Goal: Download file/media

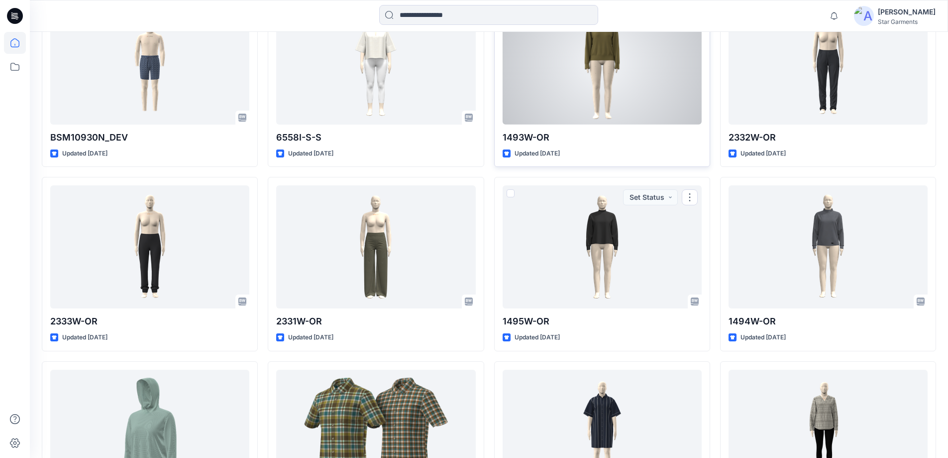
scroll to position [265, 0]
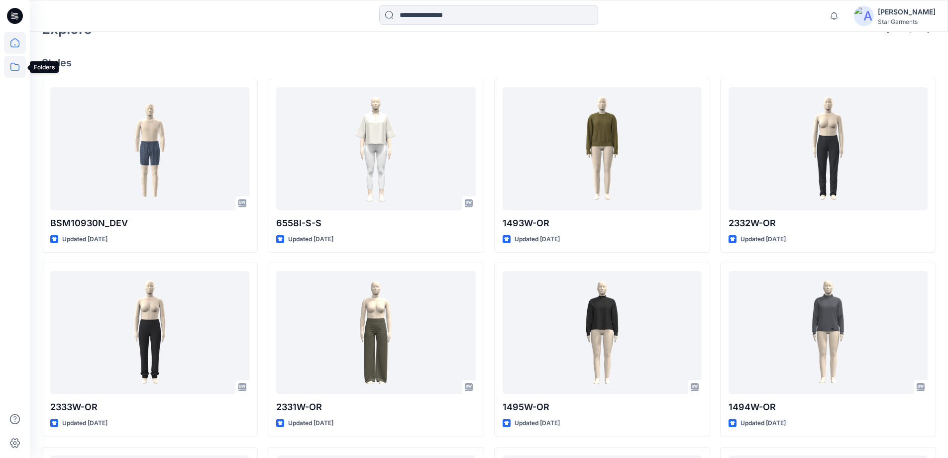
click at [14, 69] on icon at bounding box center [15, 67] width 22 height 22
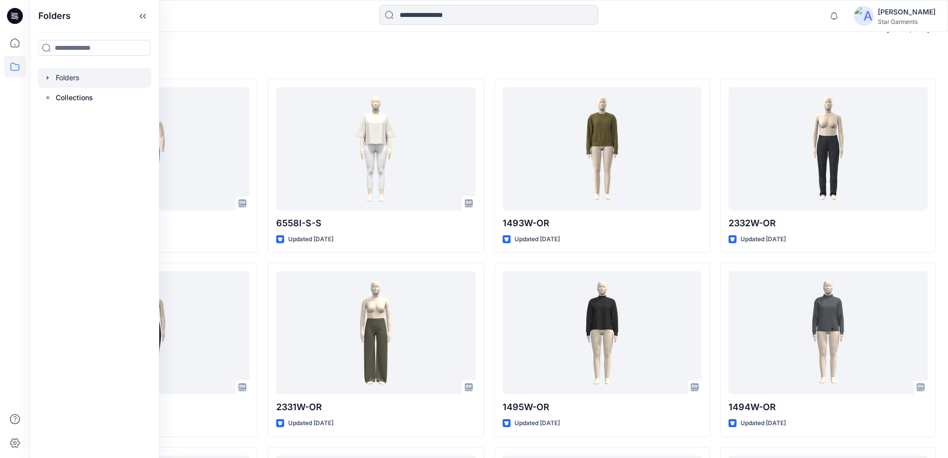
click at [69, 78] on div at bounding box center [95, 78] width 114 height 20
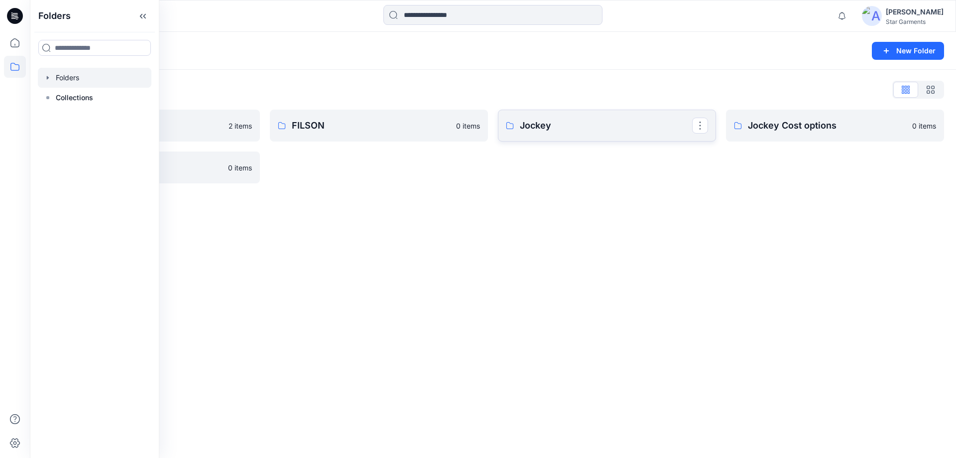
click at [573, 129] on p "Jockey" at bounding box center [606, 125] width 172 height 14
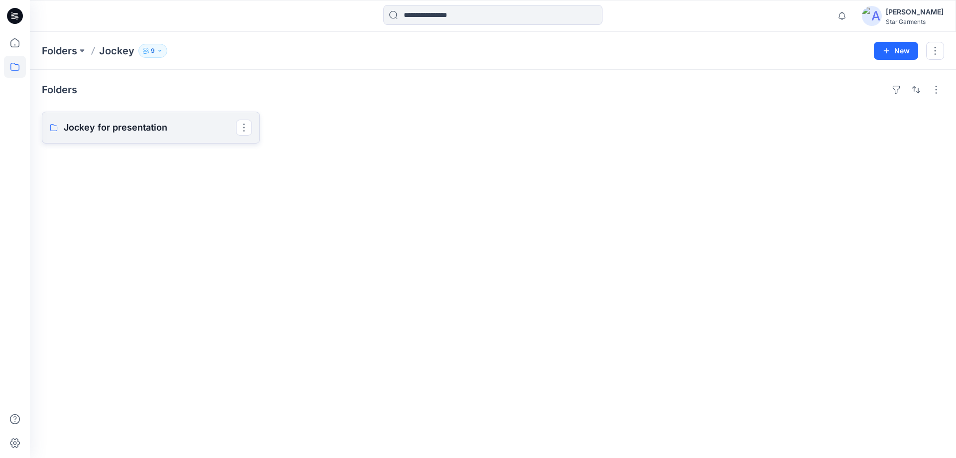
click at [100, 132] on p "Jockey for presentation" at bounding box center [150, 127] width 172 height 14
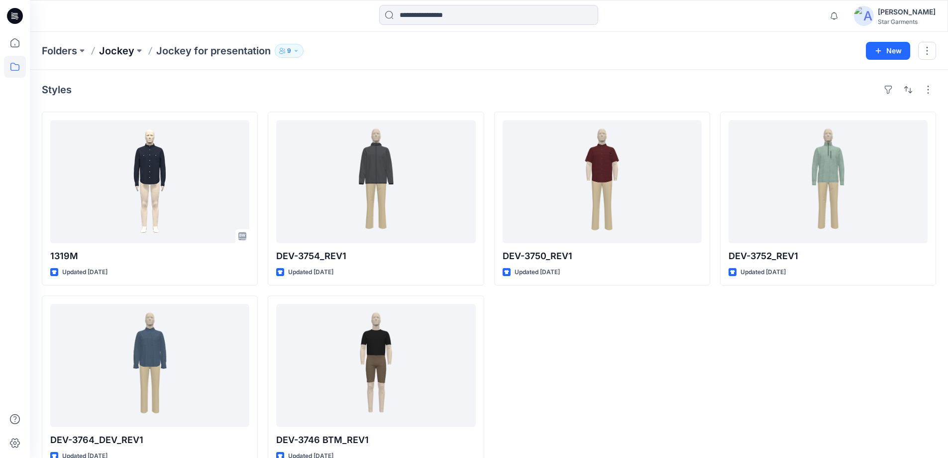
click at [117, 51] on p "Jockey" at bounding box center [116, 51] width 35 height 14
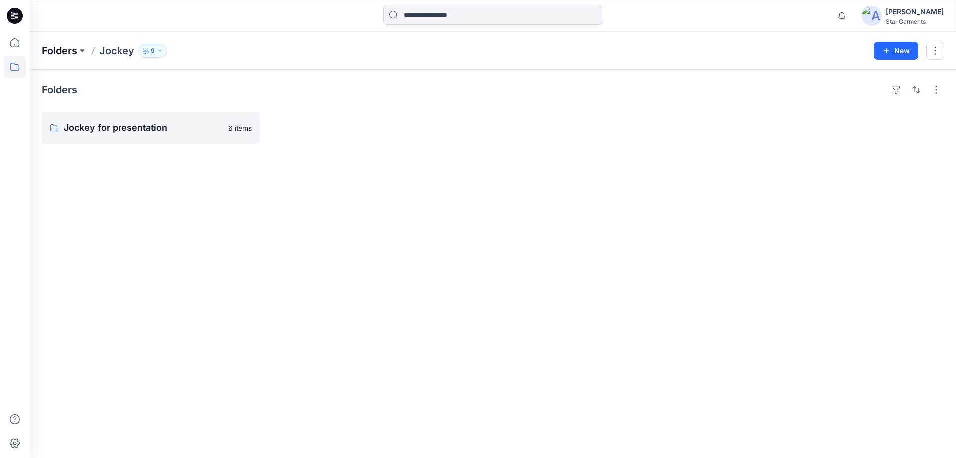
click at [68, 50] on p "Folders" at bounding box center [59, 51] width 35 height 14
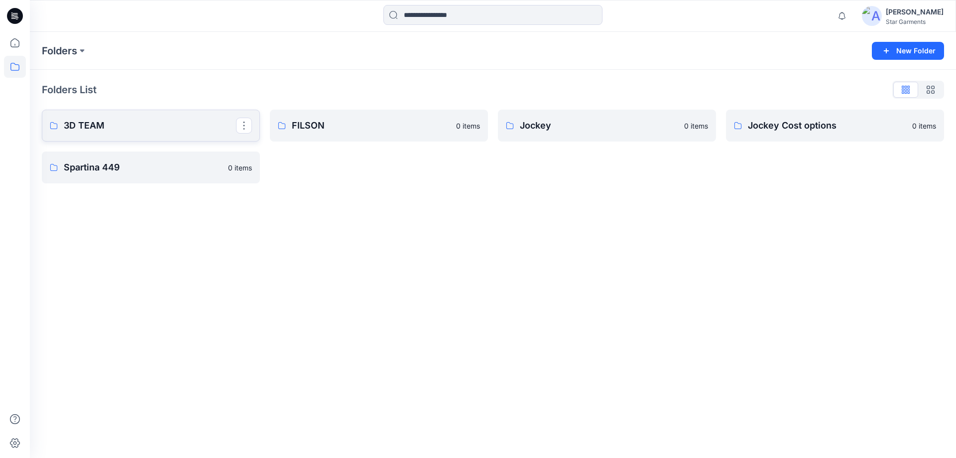
click at [91, 124] on p "3D TEAM" at bounding box center [150, 125] width 172 height 14
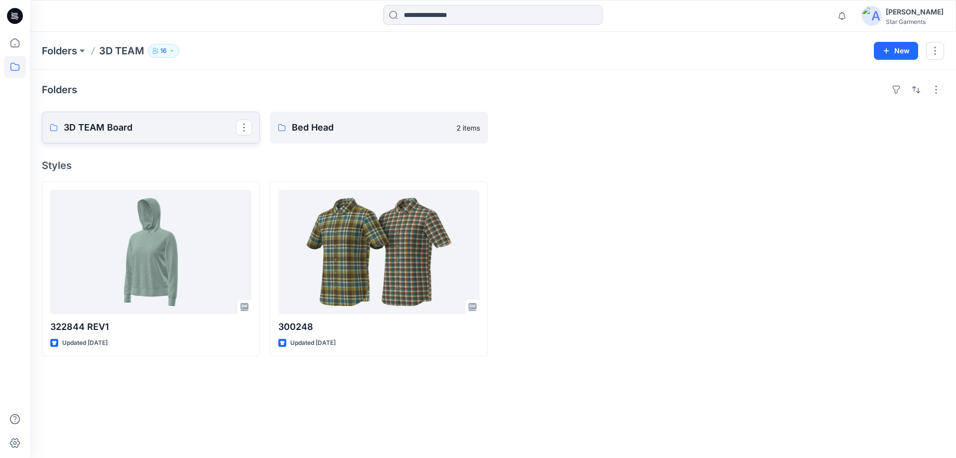
click at [107, 126] on p "3D TEAM Board" at bounding box center [150, 127] width 172 height 14
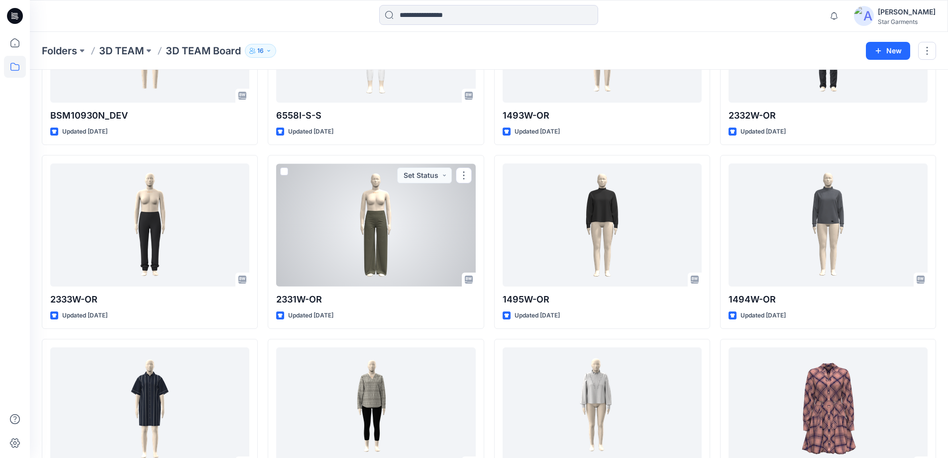
scroll to position [111, 0]
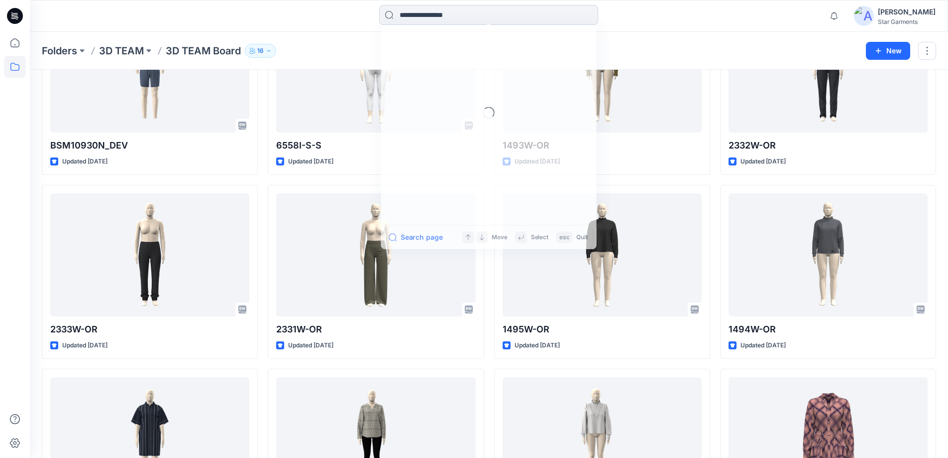
click at [418, 21] on input at bounding box center [488, 15] width 219 height 20
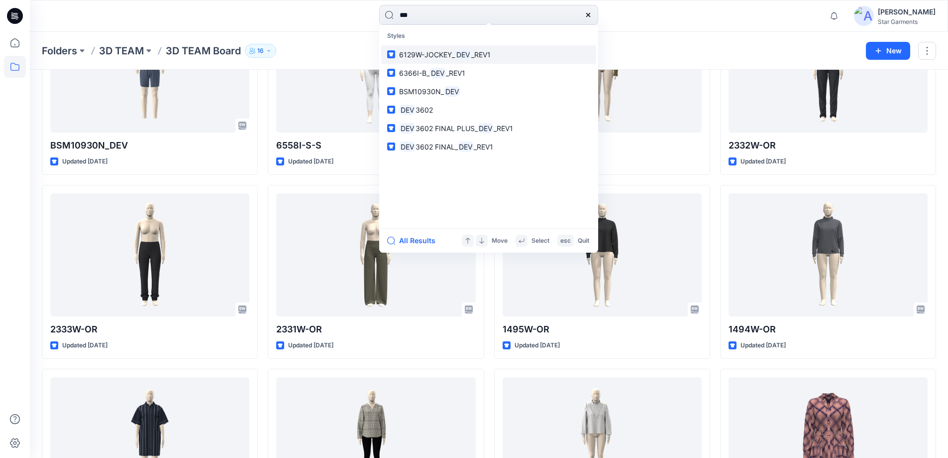
type input "***"
click at [454, 55] on span "6129W-JOCKEY_" at bounding box center [427, 54] width 56 height 8
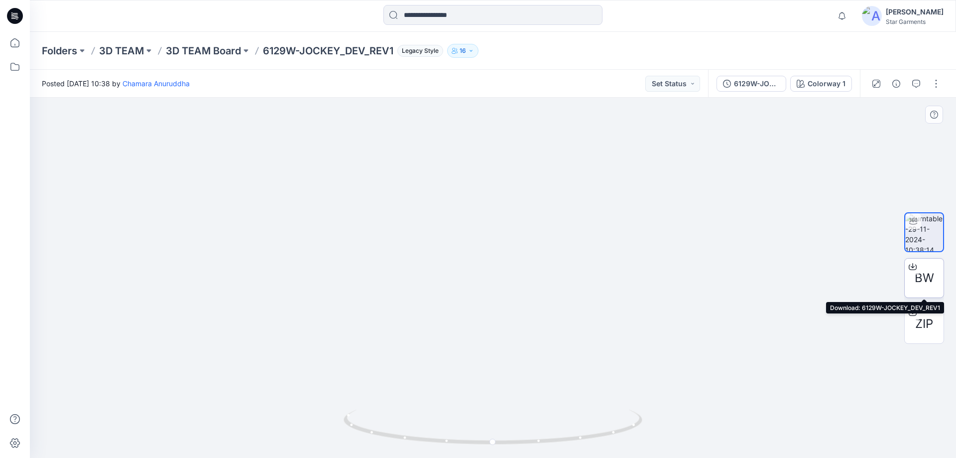
click at [928, 281] on span "BW" at bounding box center [924, 278] width 19 height 18
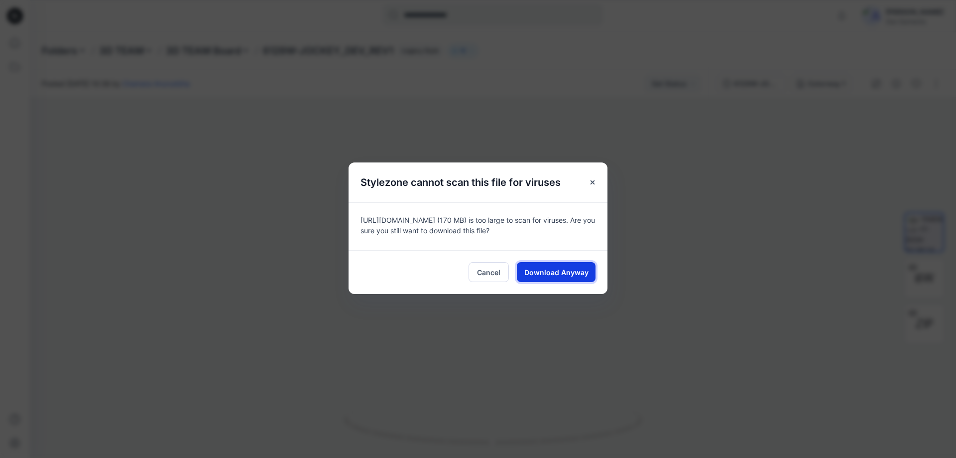
click at [566, 272] on span "Download Anyway" at bounding box center [556, 272] width 64 height 10
